Goal: Task Accomplishment & Management: Complete application form

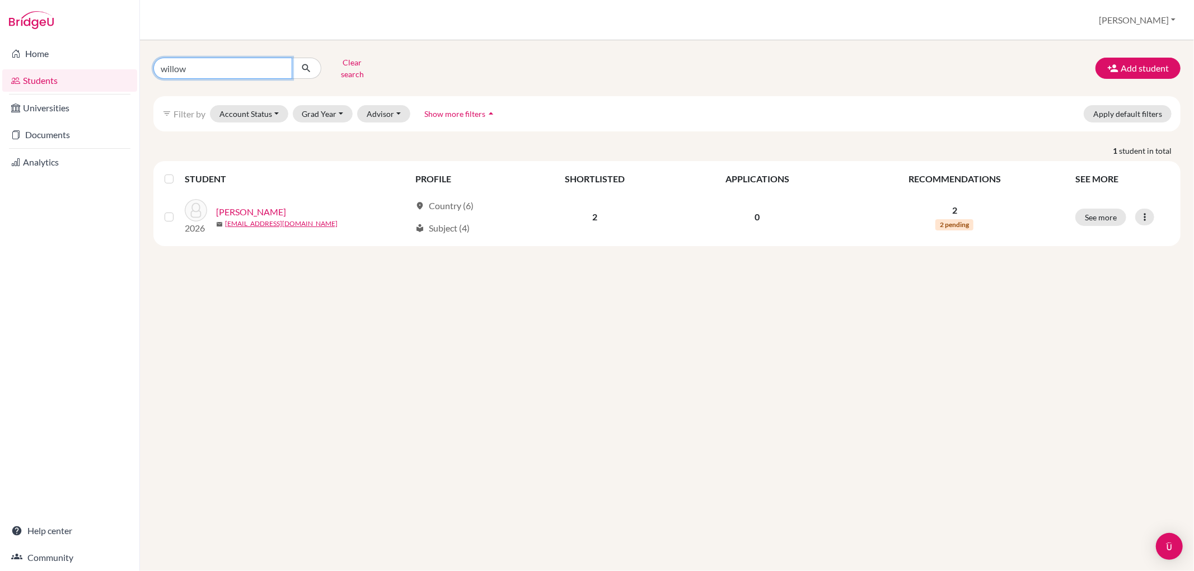
drag, startPoint x: 216, startPoint y: 66, endPoint x: 127, endPoint y: 68, distance: 89.0
click at [127, 68] on div "Home Students Universities Documents Analytics Help center Community Students o…" at bounding box center [597, 285] width 1194 height 571
type input "warravipo"
click at [297, 63] on button "submit" at bounding box center [307, 68] width 30 height 21
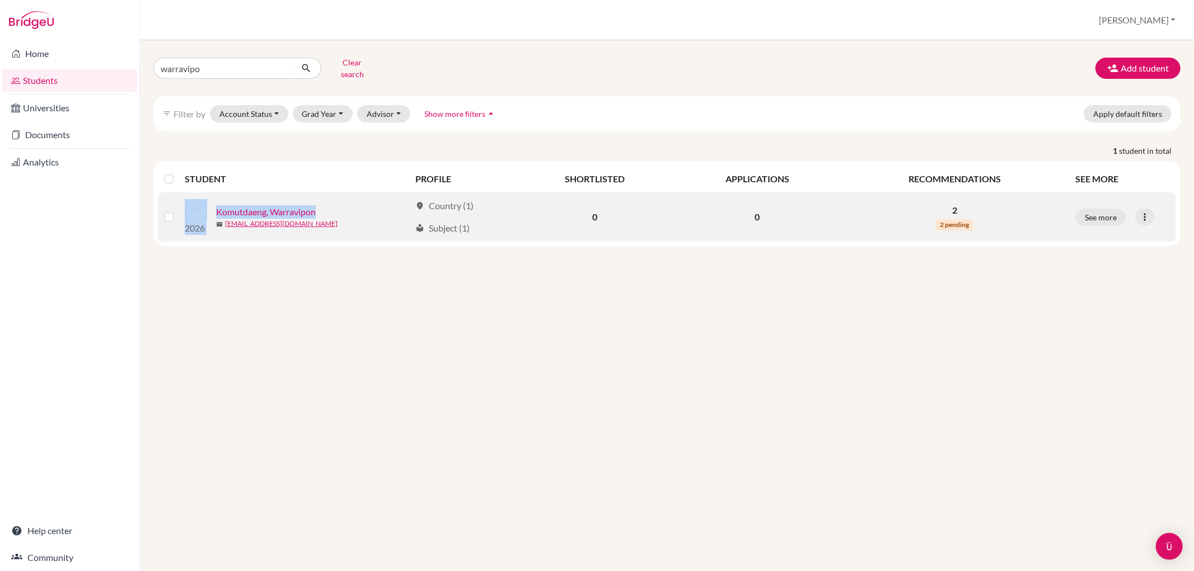
drag, startPoint x: 323, startPoint y: 202, endPoint x: 215, endPoint y: 207, distance: 108.7
click at [215, 207] on div "2026 Komutdaeng, Warravipon mail warkomut1@bbis.de" at bounding box center [293, 217] width 234 height 36
click at [286, 205] on link "Komutdaeng, Warravipon" at bounding box center [266, 211] width 100 height 13
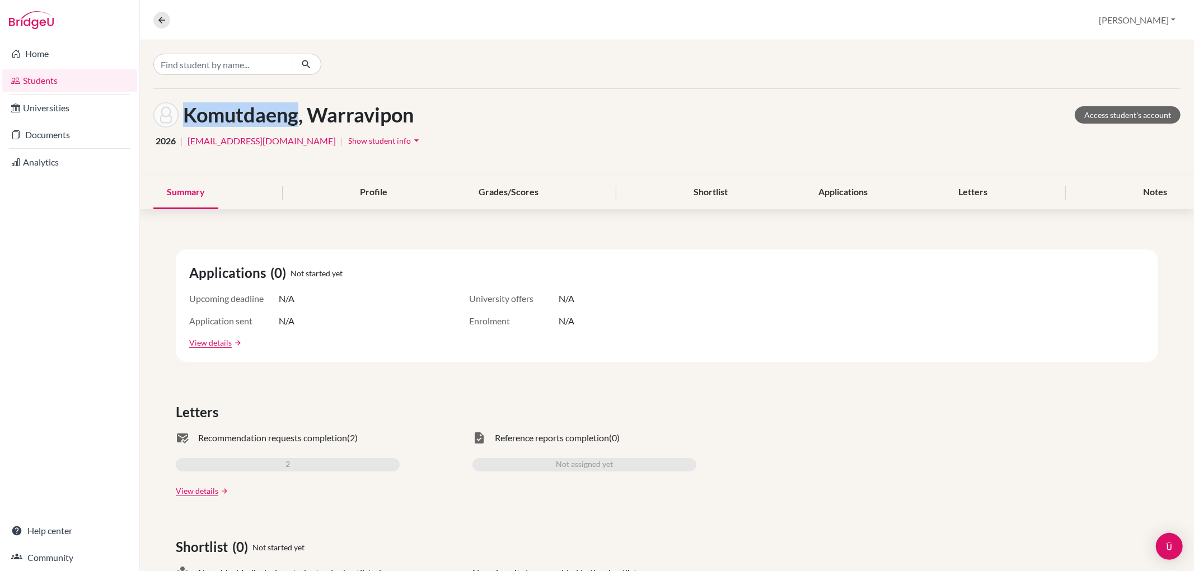
drag, startPoint x: 301, startPoint y: 114, endPoint x: 186, endPoint y: 119, distance: 114.2
click at [186, 119] on h1 "Komutdaeng, Warravipon" at bounding box center [298, 115] width 231 height 24
copy h1 "Komutdaeng"
click at [163, 21] on icon at bounding box center [162, 20] width 10 height 10
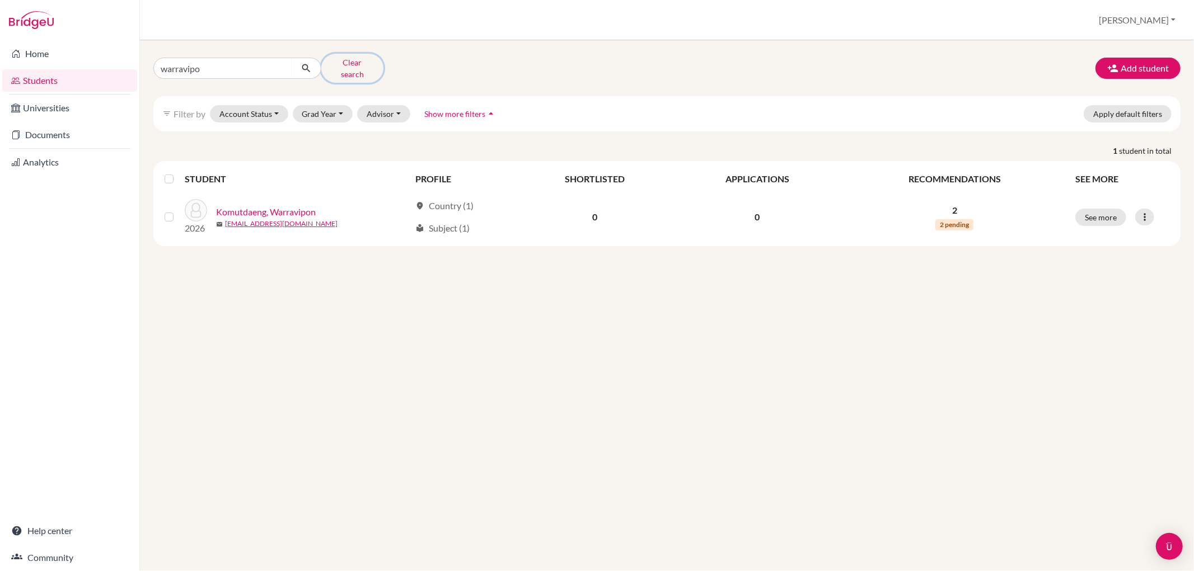
click at [358, 58] on button "Clear search" at bounding box center [352, 68] width 62 height 29
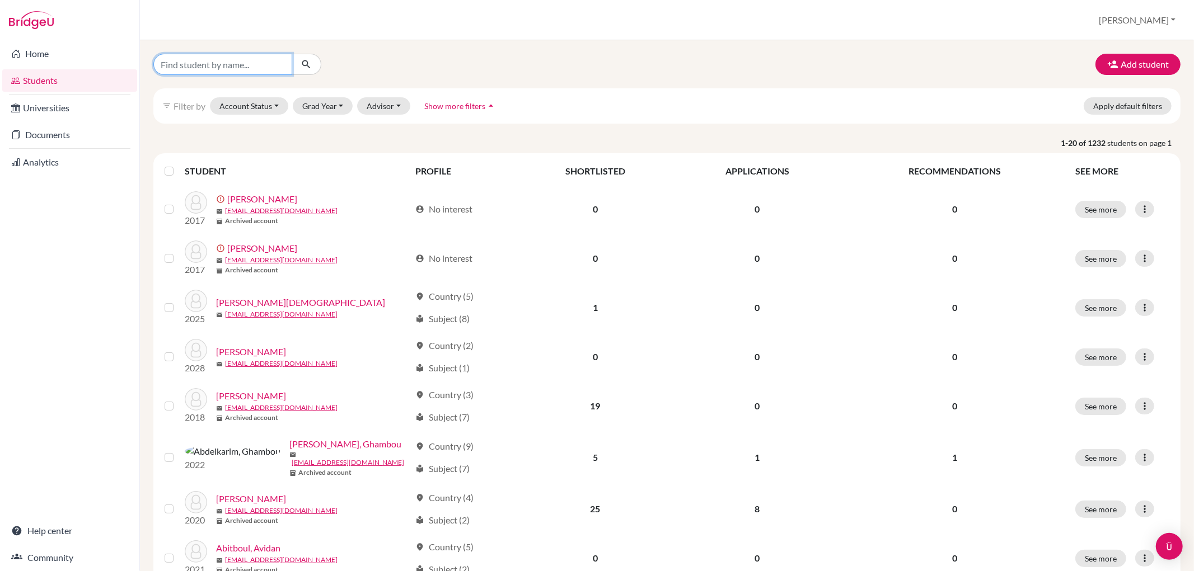
click at [263, 63] on input "Find student by name..." at bounding box center [222, 64] width 139 height 21
type input "magdalena"
click button "submit" at bounding box center [307, 64] width 30 height 21
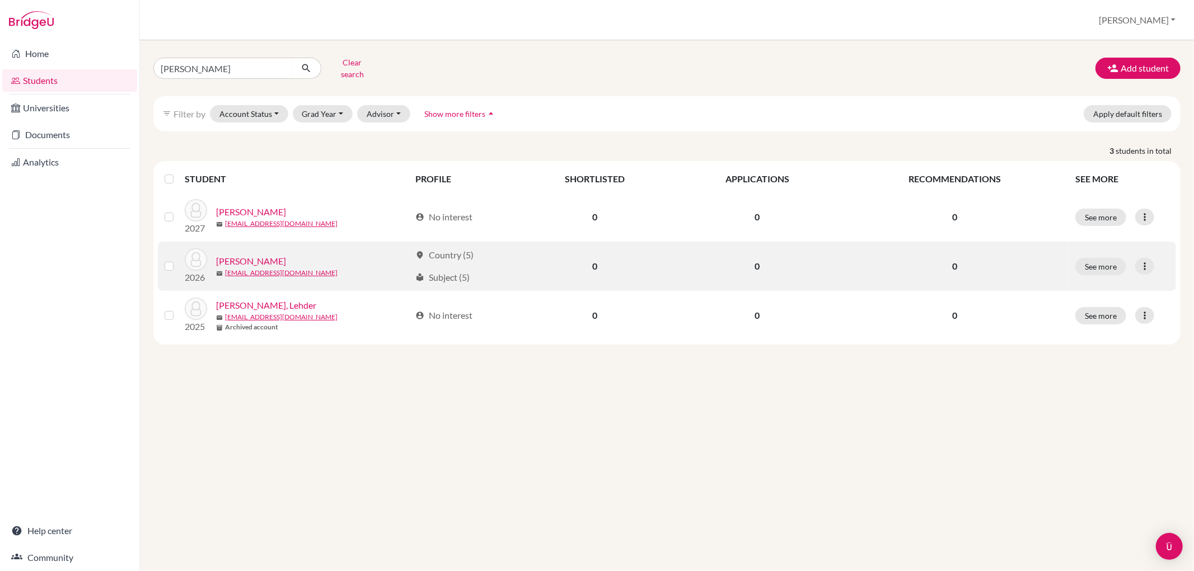
click at [271, 255] on link "Krug, Magdalena" at bounding box center [251, 261] width 70 height 13
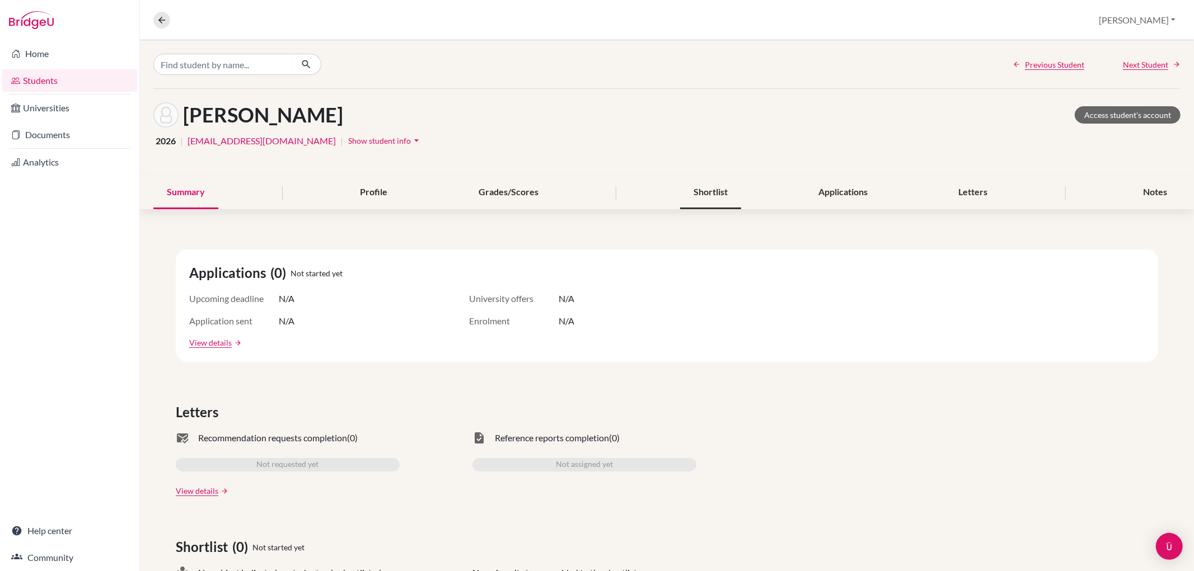
click at [711, 189] on div "Shortlist" at bounding box center [710, 192] width 61 height 33
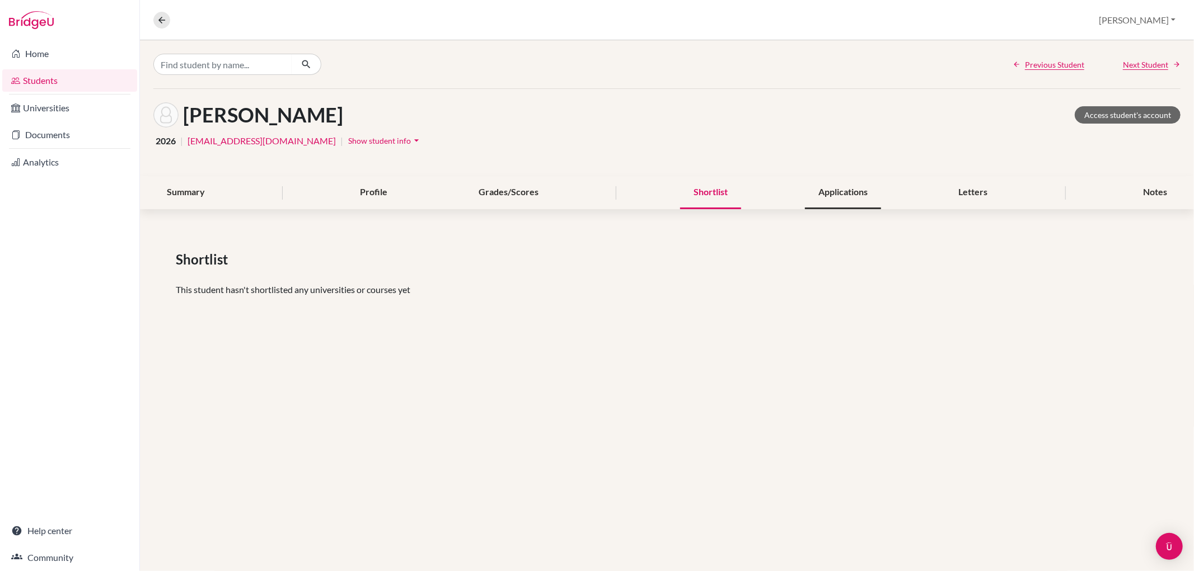
click at [837, 195] on div "Applications" at bounding box center [843, 192] width 76 height 33
click at [967, 199] on div "Letters" at bounding box center [973, 192] width 56 height 33
click at [368, 196] on div "Profile" at bounding box center [373, 192] width 54 height 33
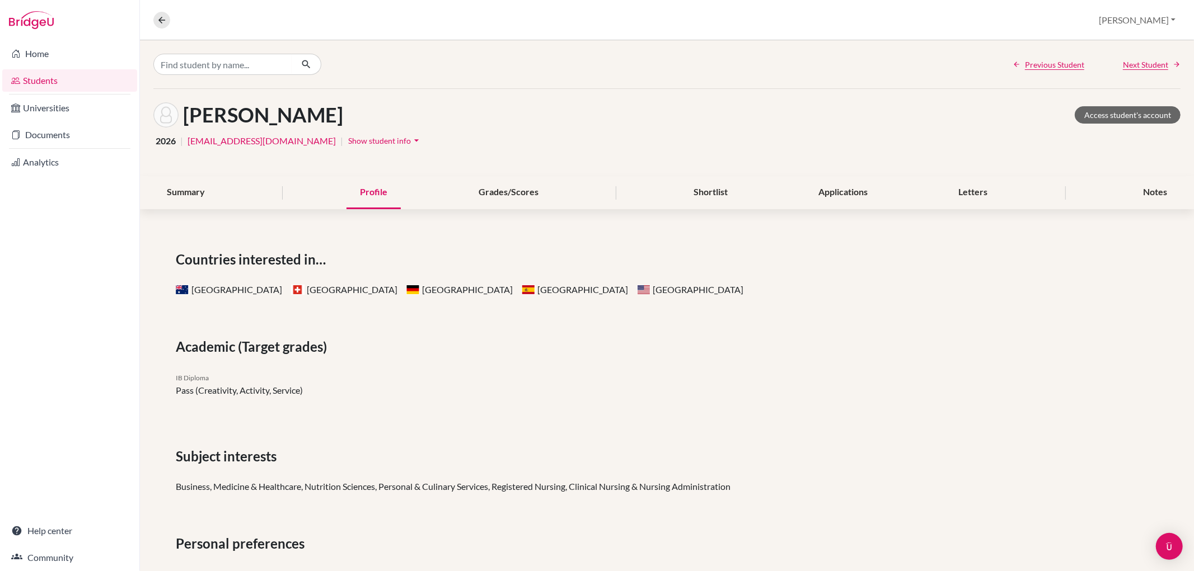
scroll to position [62, 0]
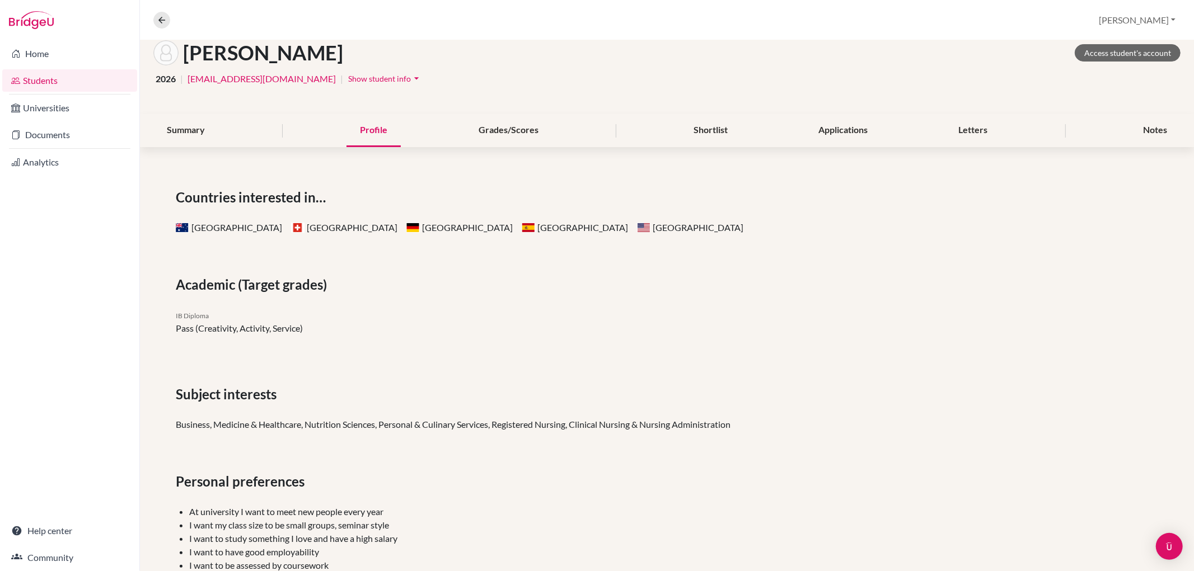
click at [170, 21] on nav "Overview Student details" at bounding box center [166, 20] width 26 height 17
click at [166, 21] on icon at bounding box center [162, 20] width 10 height 10
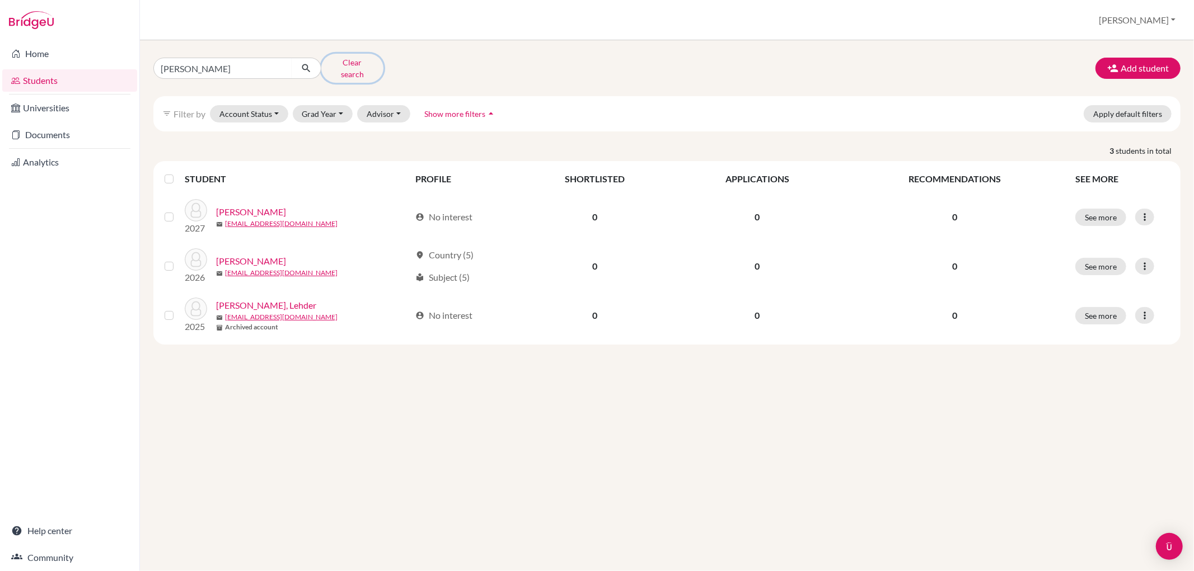
click at [341, 64] on button "Clear search" at bounding box center [352, 68] width 62 height 29
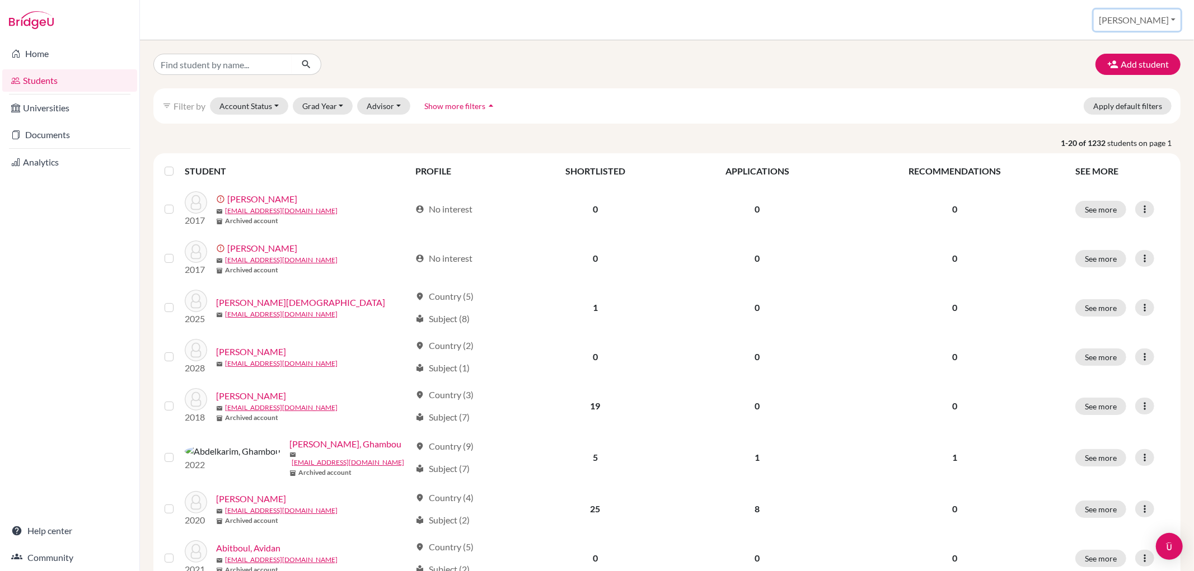
click at [1149, 17] on button "[PERSON_NAME]" at bounding box center [1136, 20] width 87 height 21
click at [1134, 60] on link "School Settings" at bounding box center [1090, 64] width 88 height 18
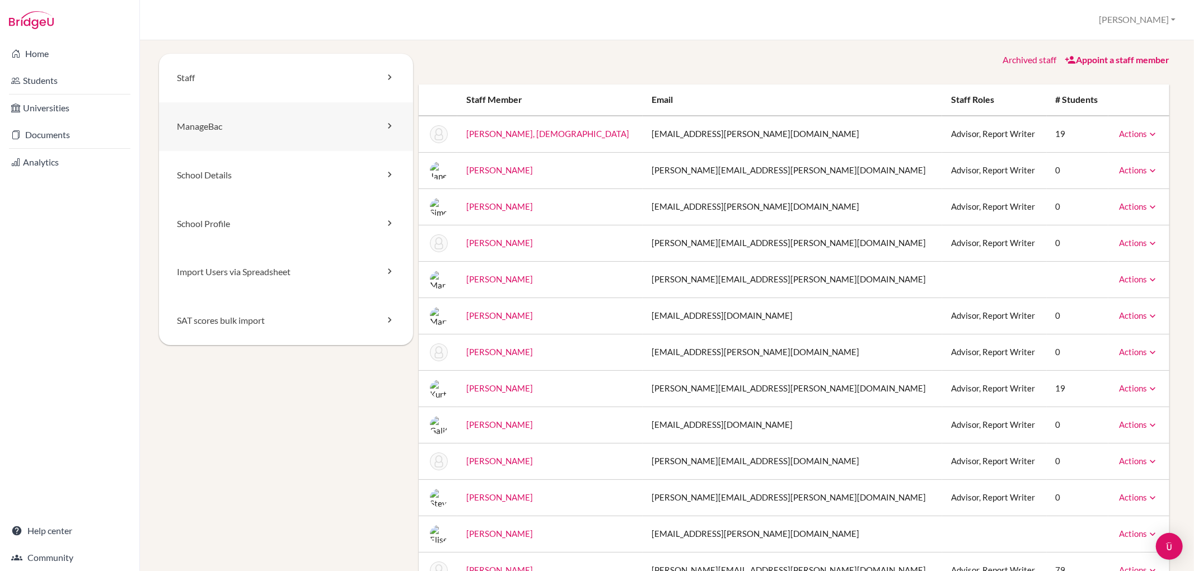
click at [271, 126] on link "ManageBac" at bounding box center [286, 126] width 254 height 49
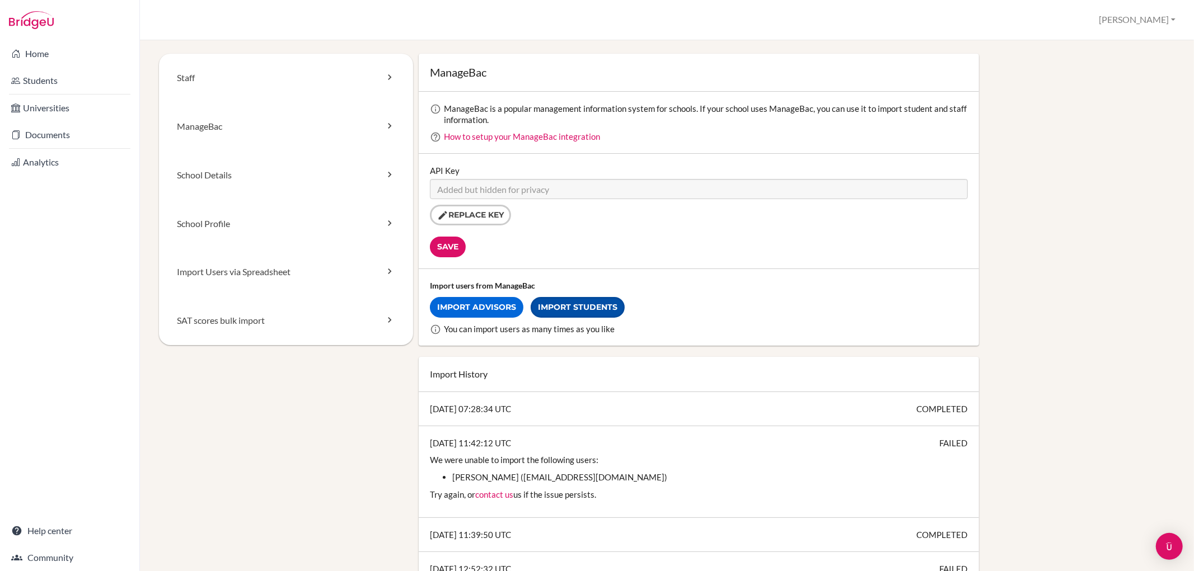
click at [556, 301] on link "Import Students" at bounding box center [578, 307] width 94 height 21
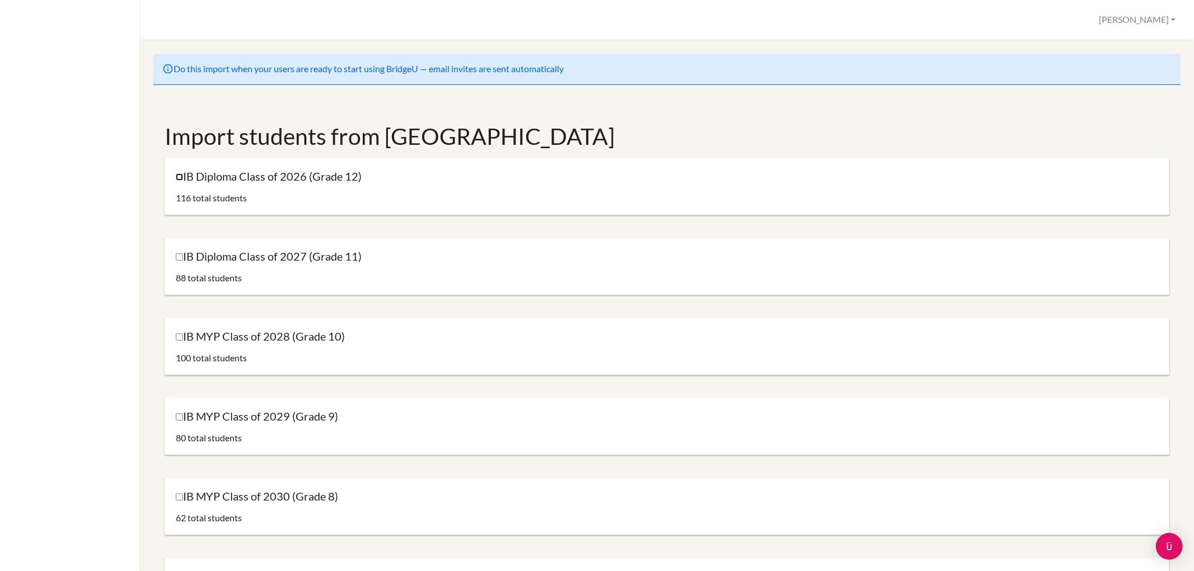
click at [179, 174] on input "IB Diploma Class of 2026 (Grade 12)" at bounding box center [179, 176] width 7 height 7
checkbox input "true"
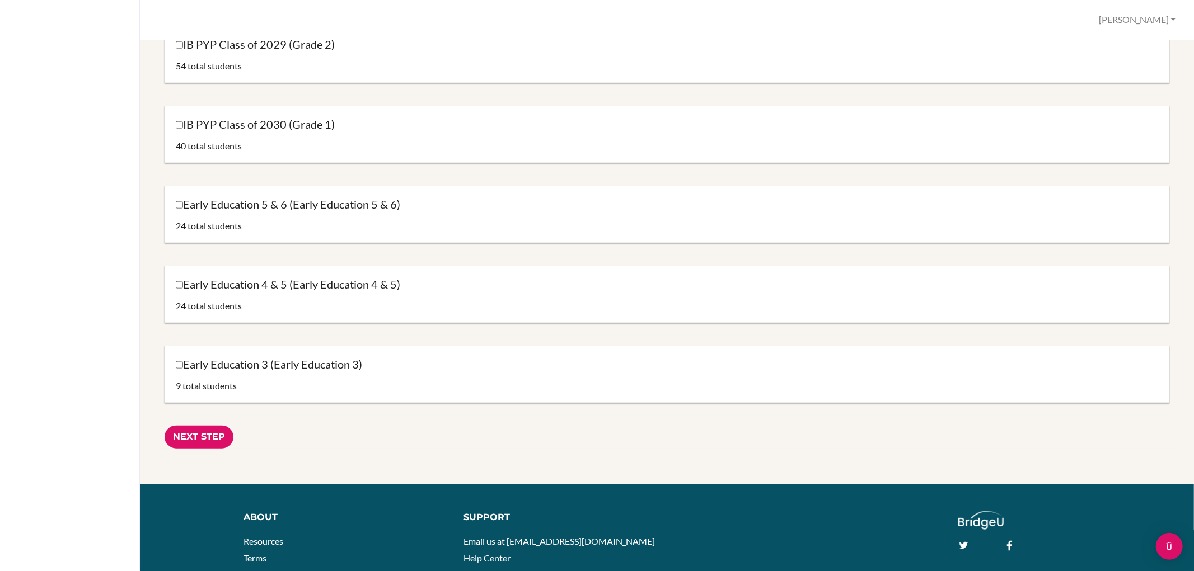
scroll to position [1028, 0]
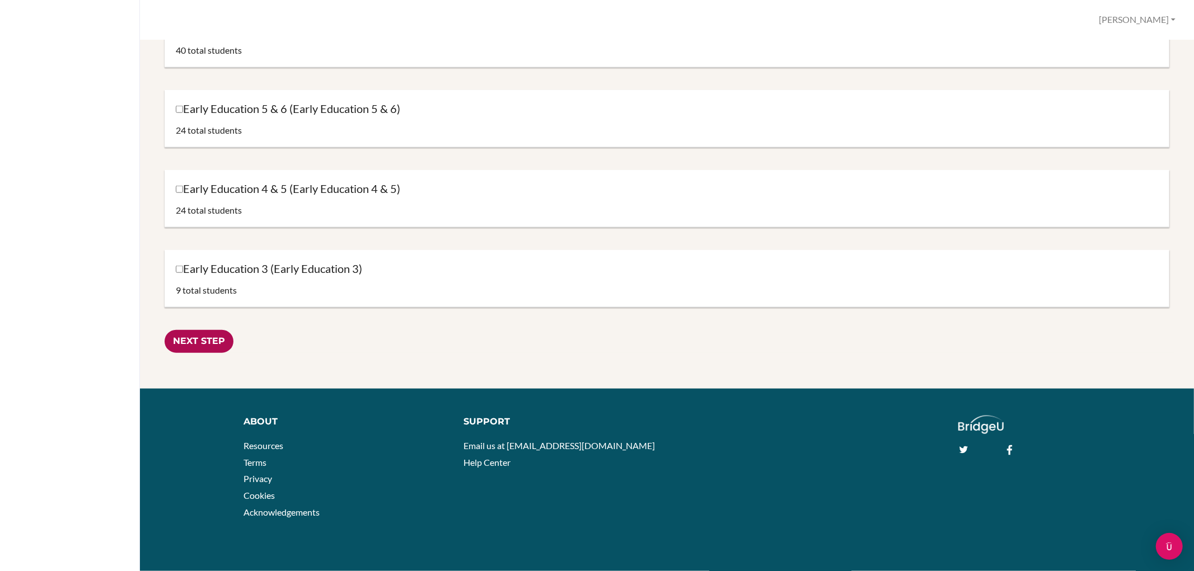
click at [178, 337] on input "Next Step" at bounding box center [199, 341] width 69 height 23
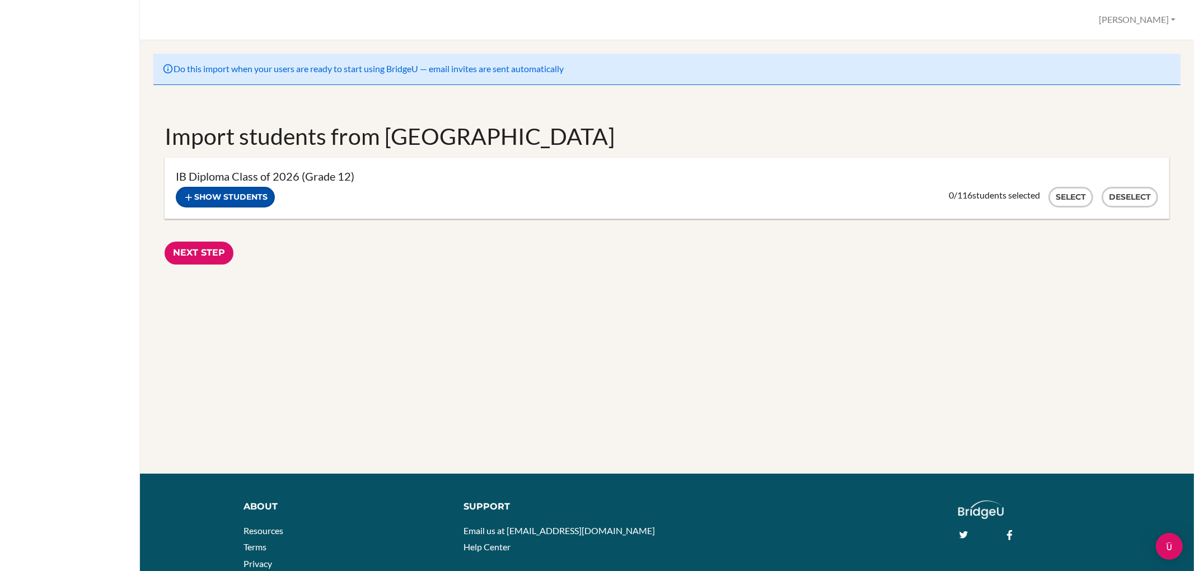
click at [204, 197] on button "Show students" at bounding box center [225, 197] width 99 height 21
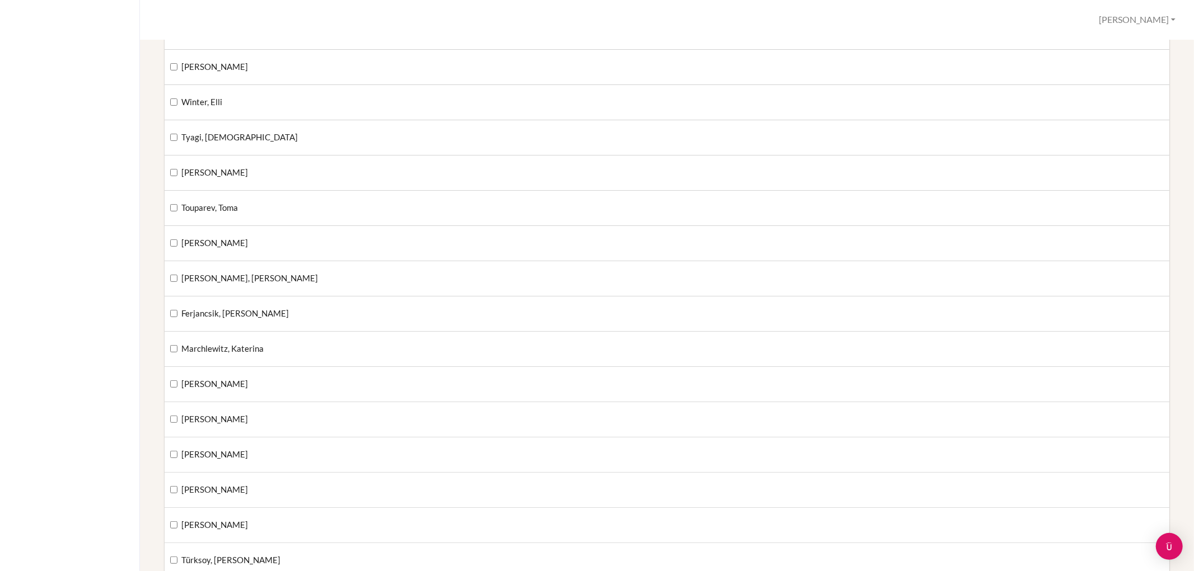
scroll to position [3793, 0]
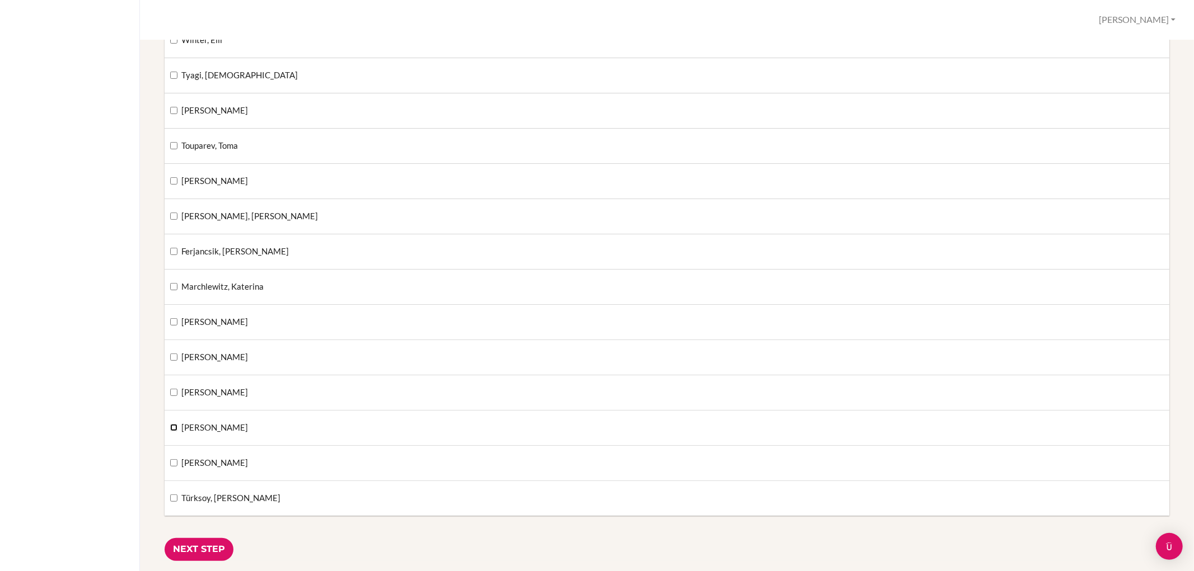
click at [175, 431] on input "[PERSON_NAME]" at bounding box center [173, 427] width 7 height 7
checkbox input "true"
click at [172, 467] on input "[PERSON_NAME]" at bounding box center [173, 462] width 7 height 7
checkbox input "true"
click at [173, 502] on input "Türksoy, [PERSON_NAME]" at bounding box center [173, 498] width 7 height 7
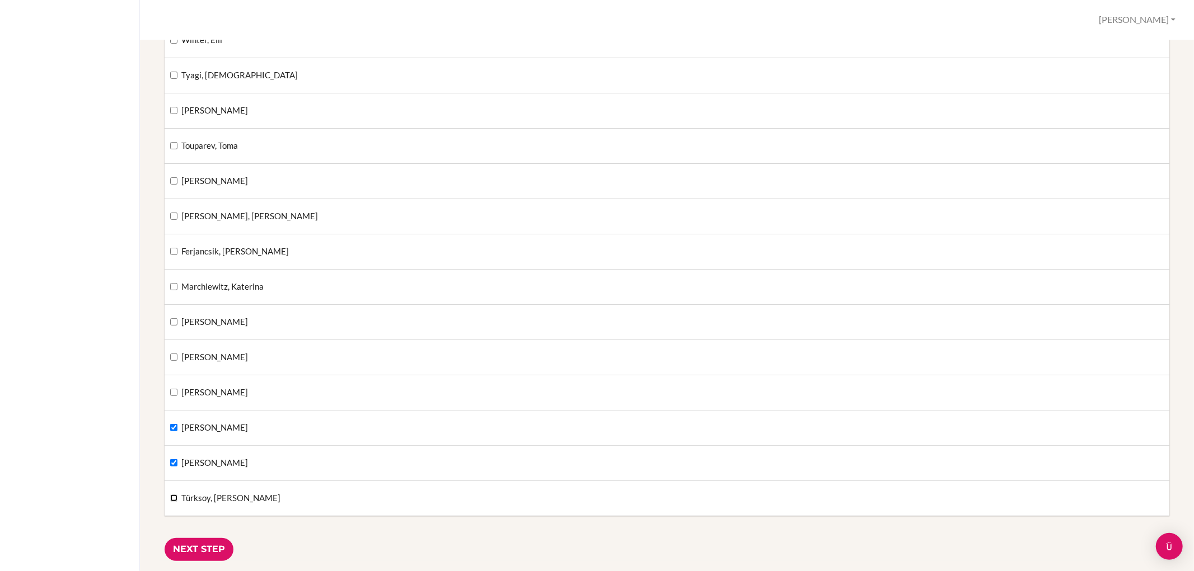
checkbox input "true"
click at [204, 555] on input "Next Step" at bounding box center [199, 549] width 69 height 23
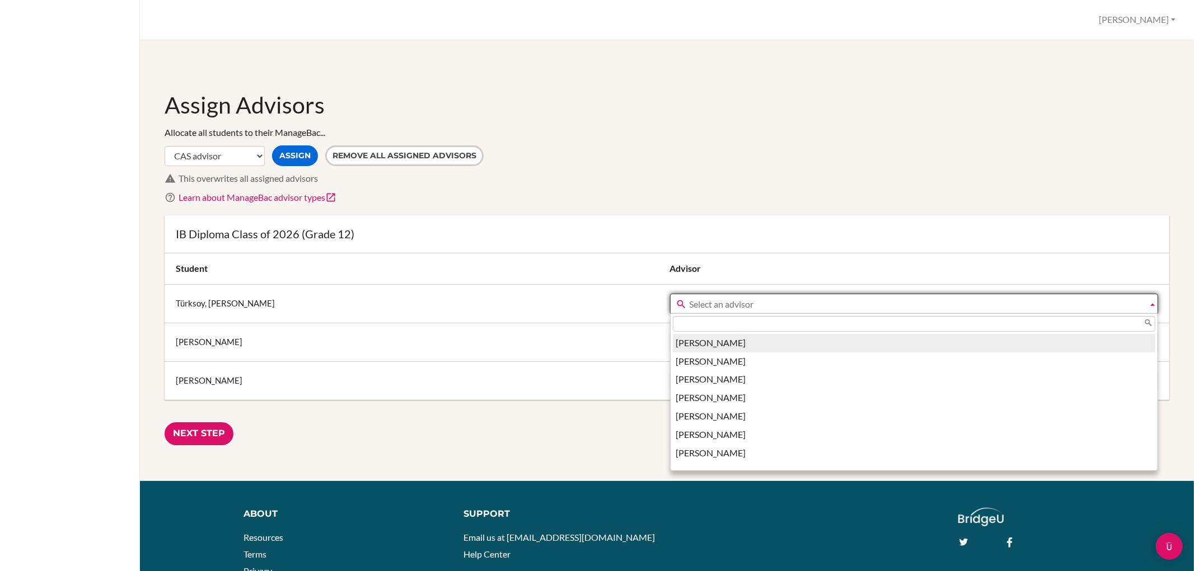
click at [955, 309] on span "Select an advisor" at bounding box center [916, 304] width 454 height 20
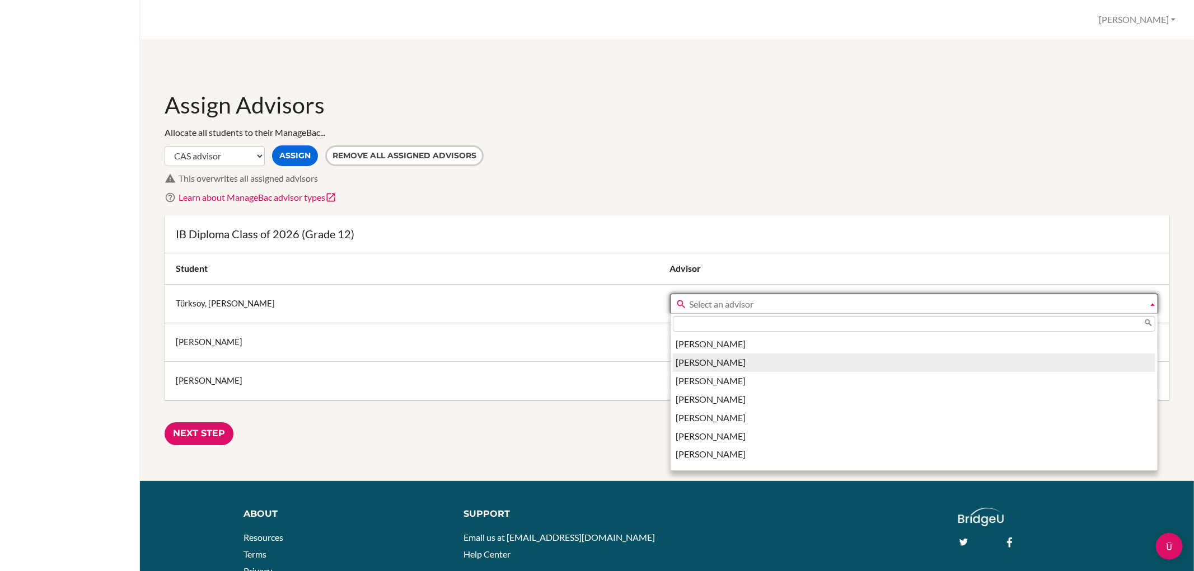
scroll to position [6342, 0]
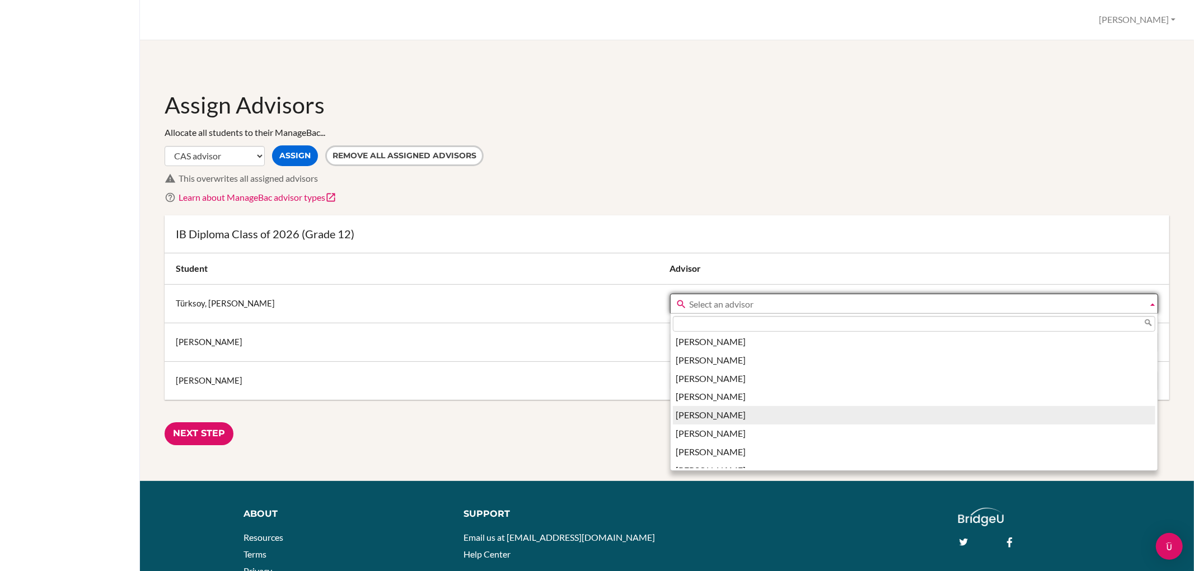
click at [796, 420] on li "[PERSON_NAME]" at bounding box center [914, 415] width 483 height 18
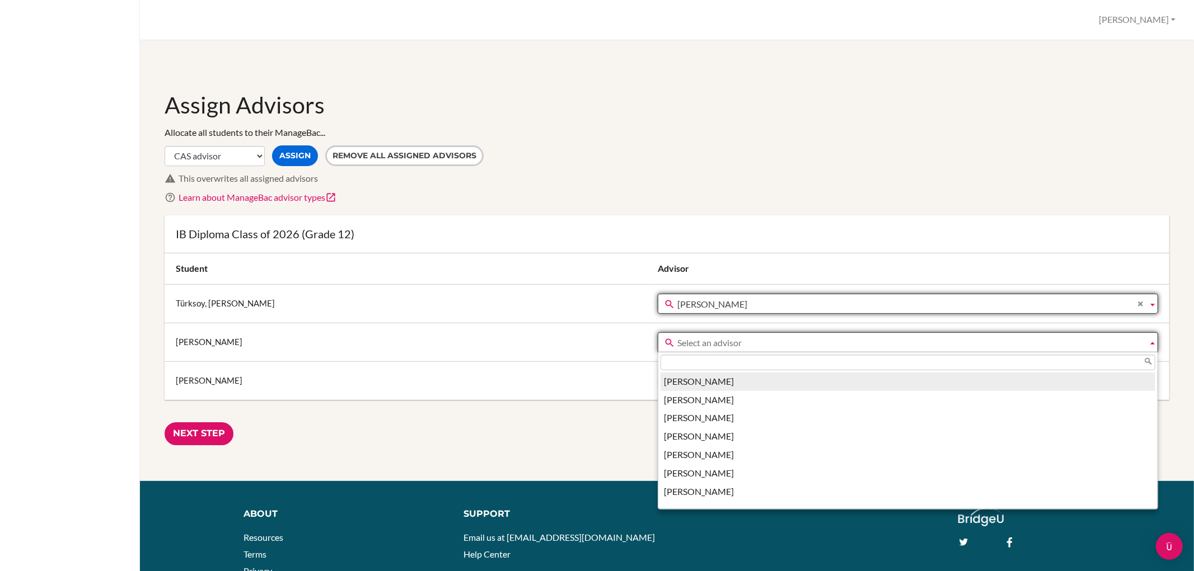
click at [747, 336] on span "Select an advisor" at bounding box center [910, 343] width 466 height 20
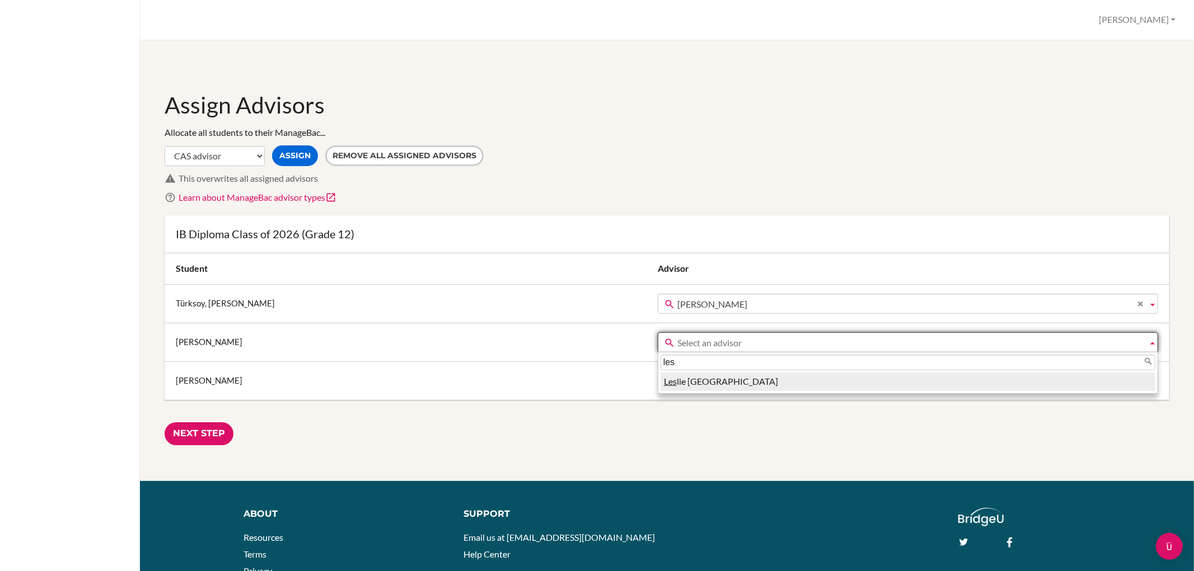
type input "les"
click at [743, 379] on li "Les lie Kamphausen" at bounding box center [907, 382] width 495 height 18
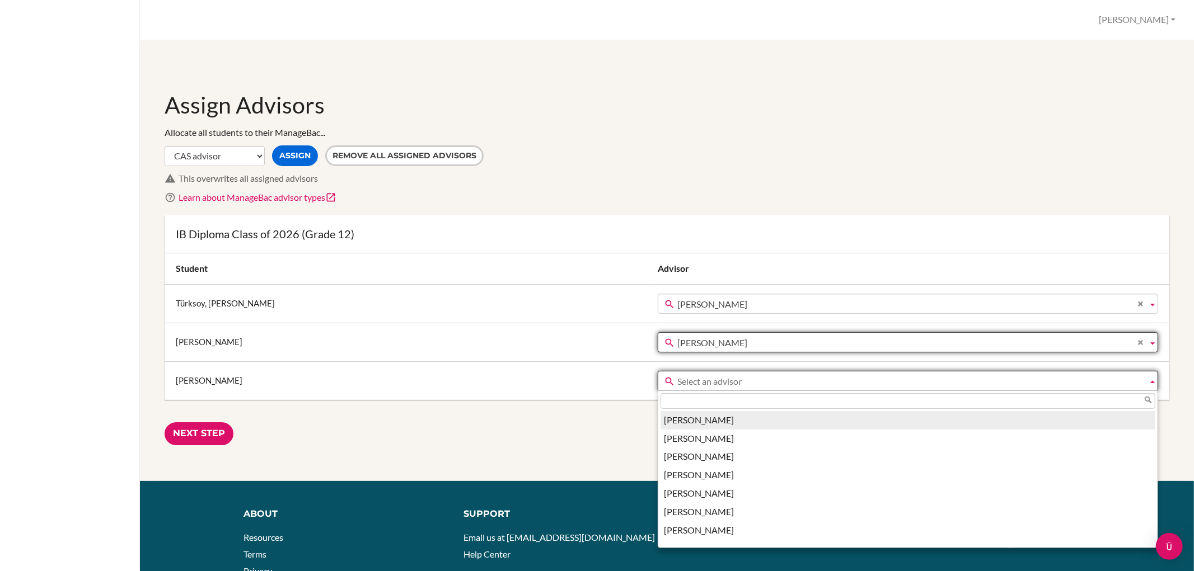
click at [744, 381] on span "Select an advisor" at bounding box center [910, 382] width 466 height 20
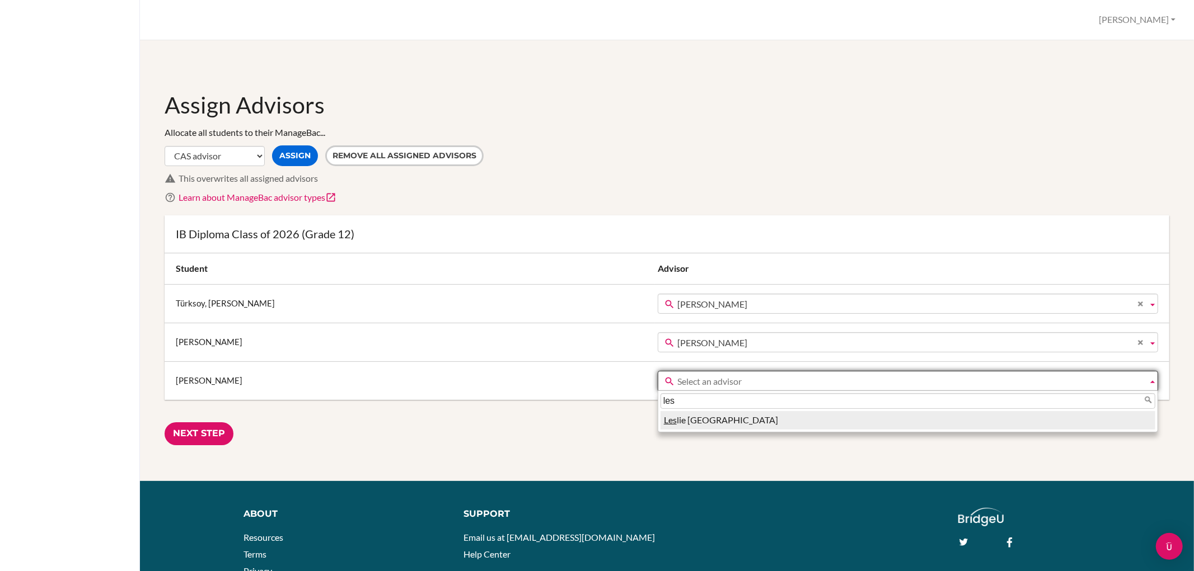
type input "les"
click at [660, 422] on li "Les lie Kamphausen" at bounding box center [907, 420] width 495 height 18
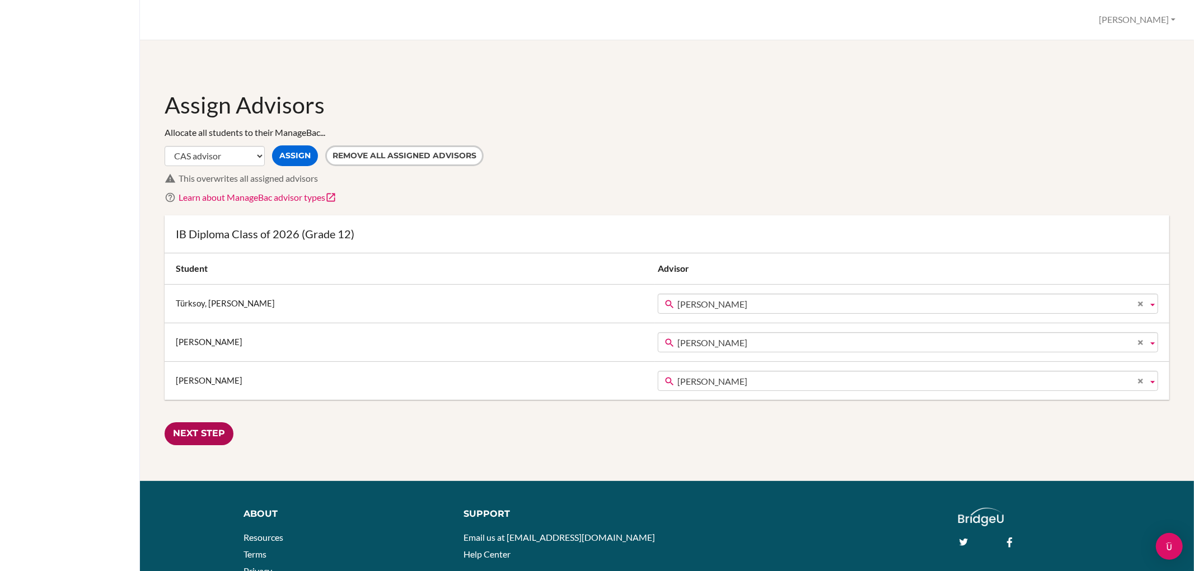
click at [187, 431] on input "Next Step" at bounding box center [199, 434] width 69 height 23
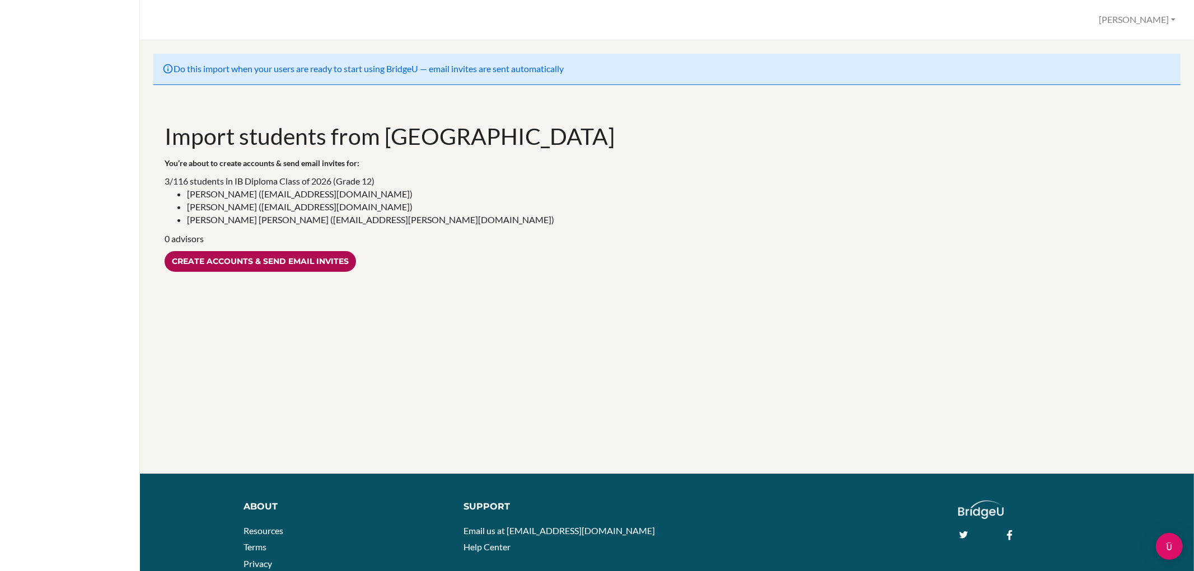
click at [227, 265] on input "Create accounts & send email invites" at bounding box center [260, 261] width 191 height 21
